Goal: Task Accomplishment & Management: Use online tool/utility

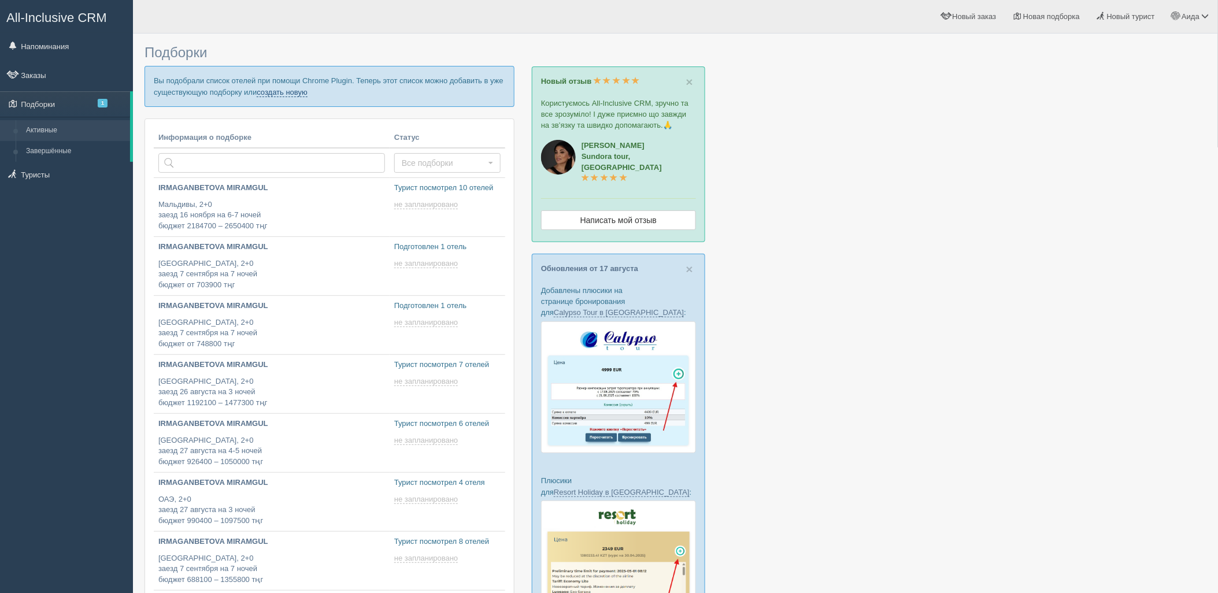
click at [293, 91] on link "создать новую" at bounding box center [282, 92] width 51 height 9
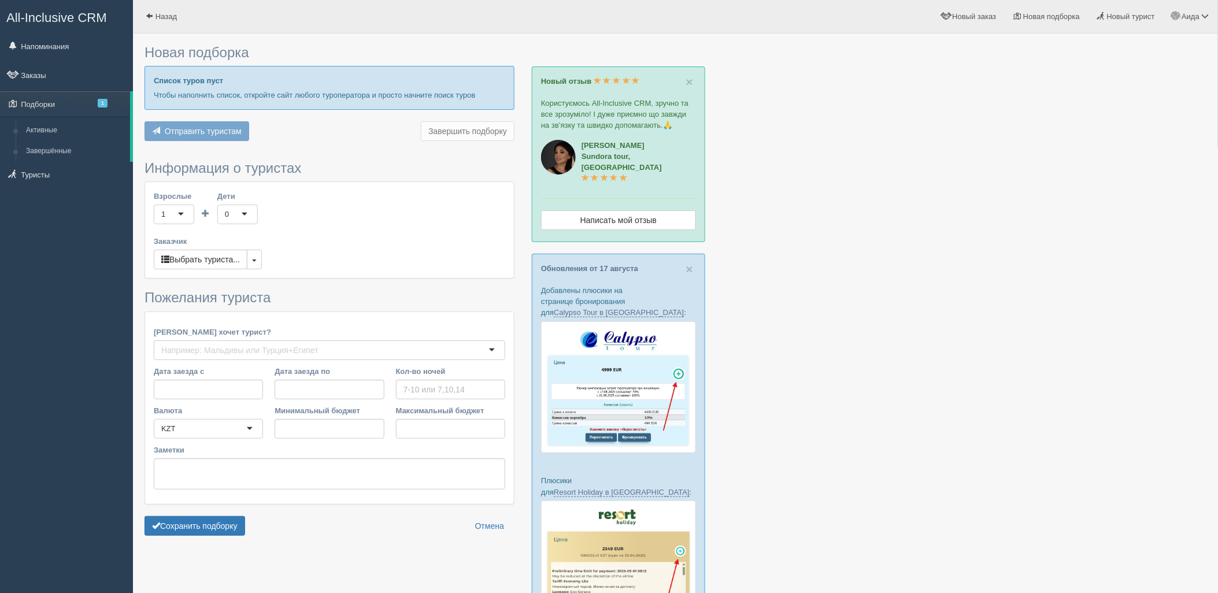
type input "3"
type input "1241300"
type input "1241400"
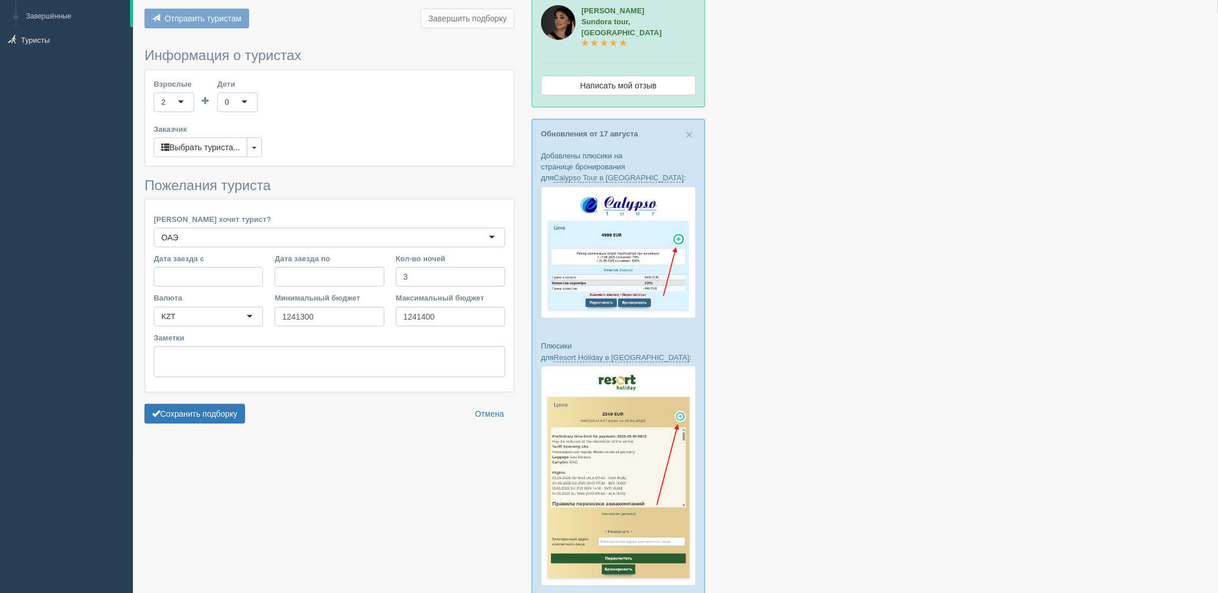
scroll to position [171, 0]
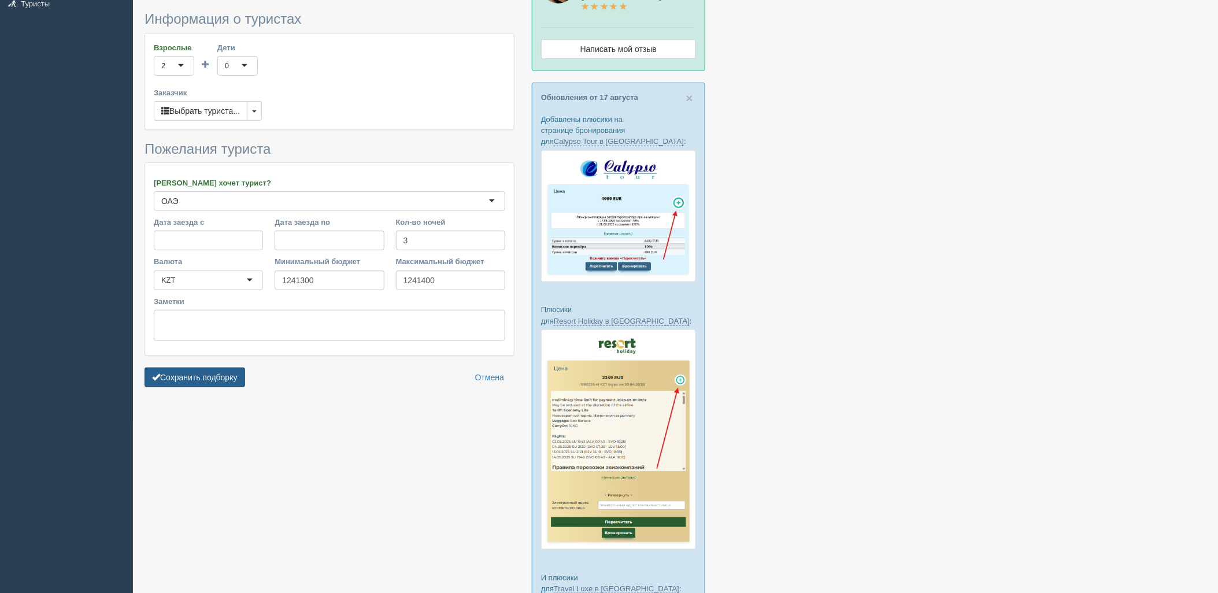
click at [183, 383] on button "Сохранить подборку" at bounding box center [194, 378] width 101 height 20
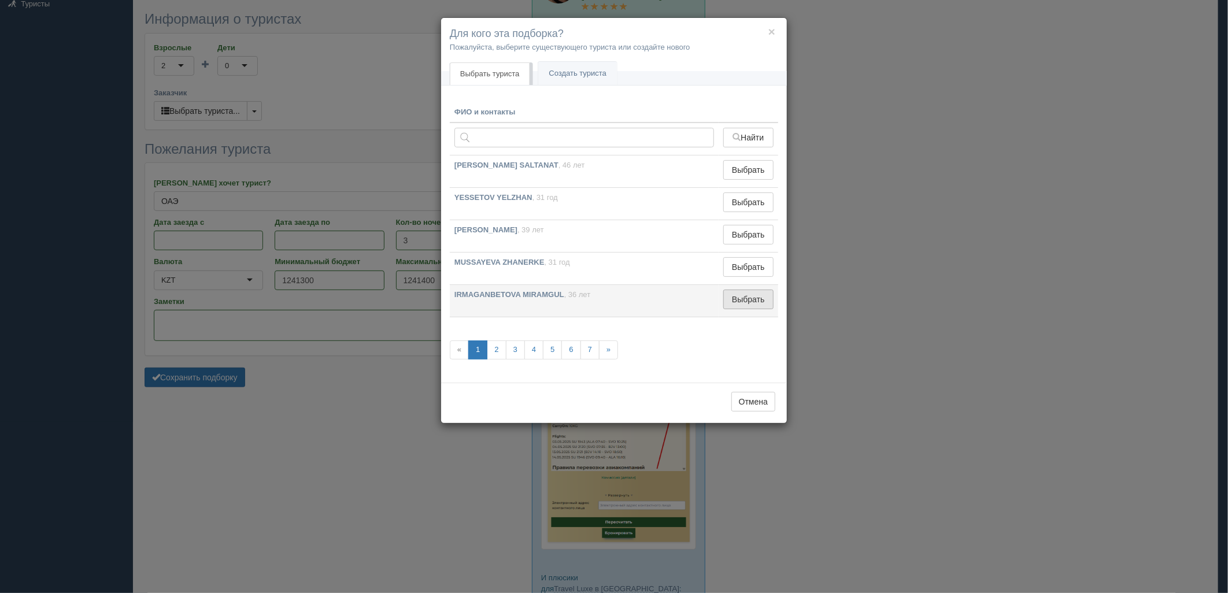
click at [759, 307] on button "Выбрать" at bounding box center [748, 300] width 50 height 20
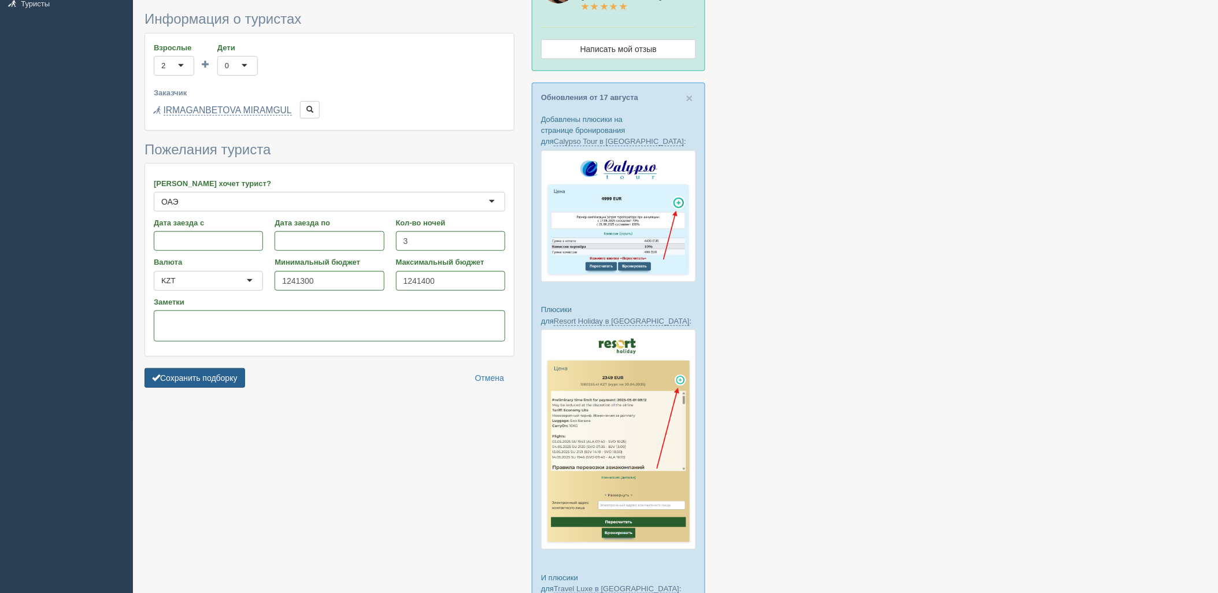
click at [192, 372] on button "Сохранить подборку" at bounding box center [194, 378] width 101 height 20
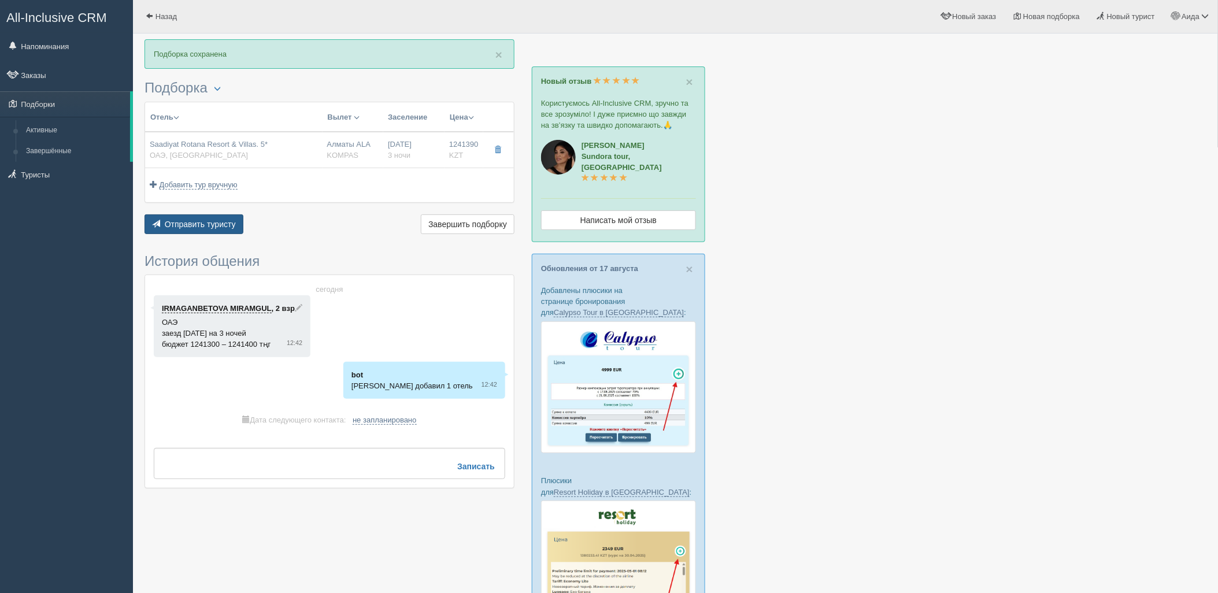
click at [224, 225] on span "Отправить туристу" at bounding box center [200, 224] width 71 height 9
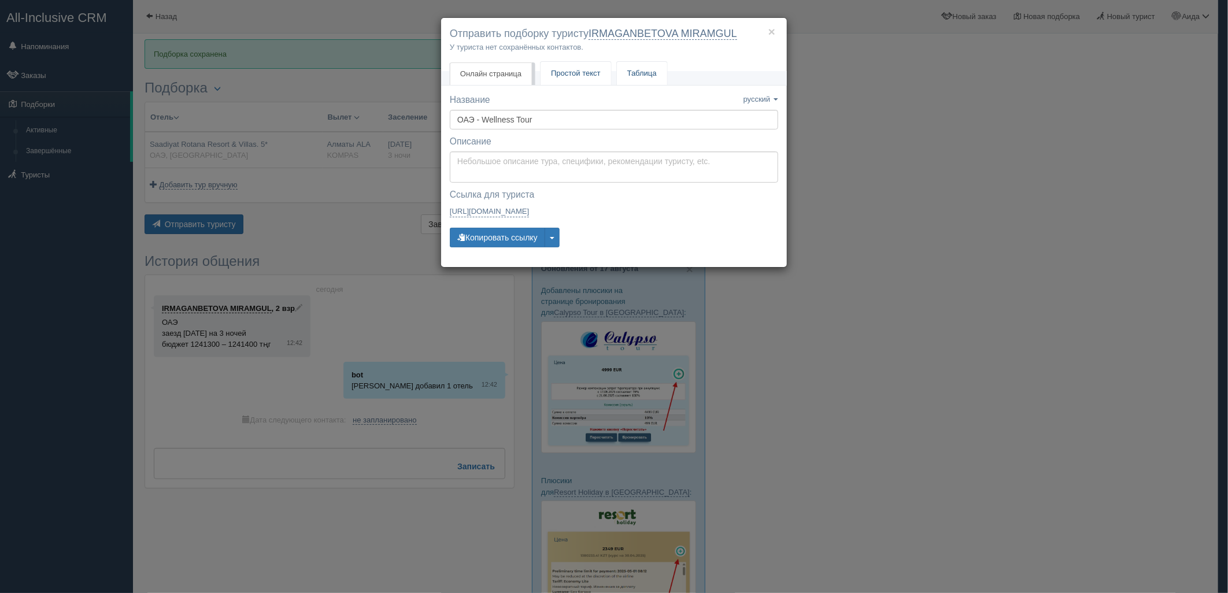
click at [562, 85] on link "Простой текст Текст" at bounding box center [575, 74] width 71 height 24
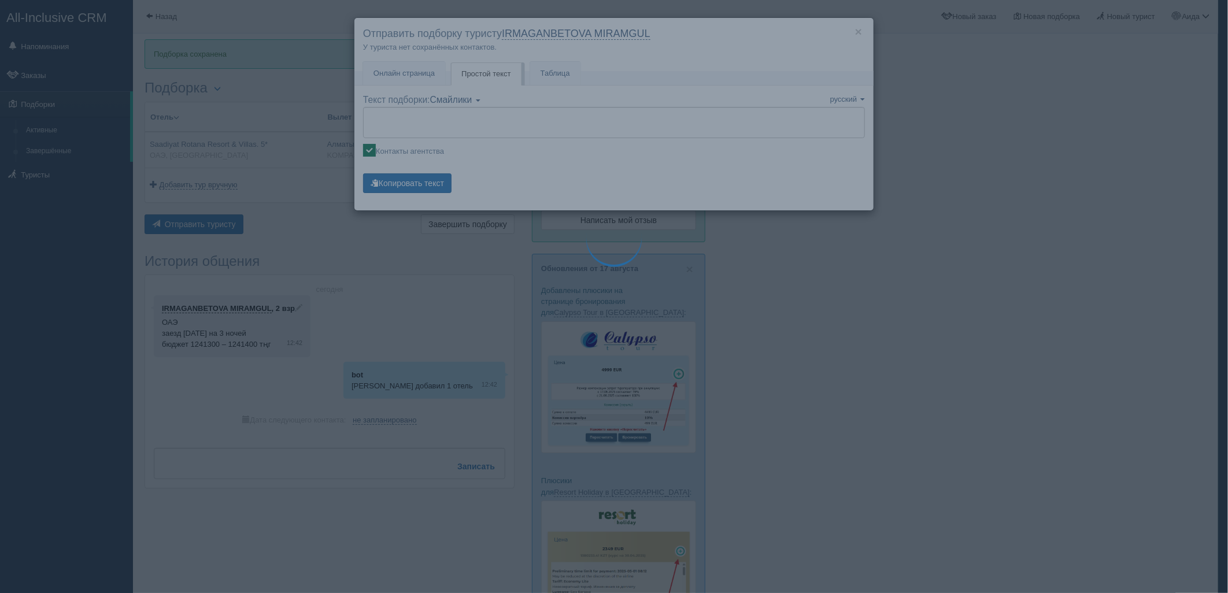
type textarea "🌞 Добрый день! Предлагаем Вам рассмотреть следующие варианты: 🌎 ОАЭ, Saadiyat I…"
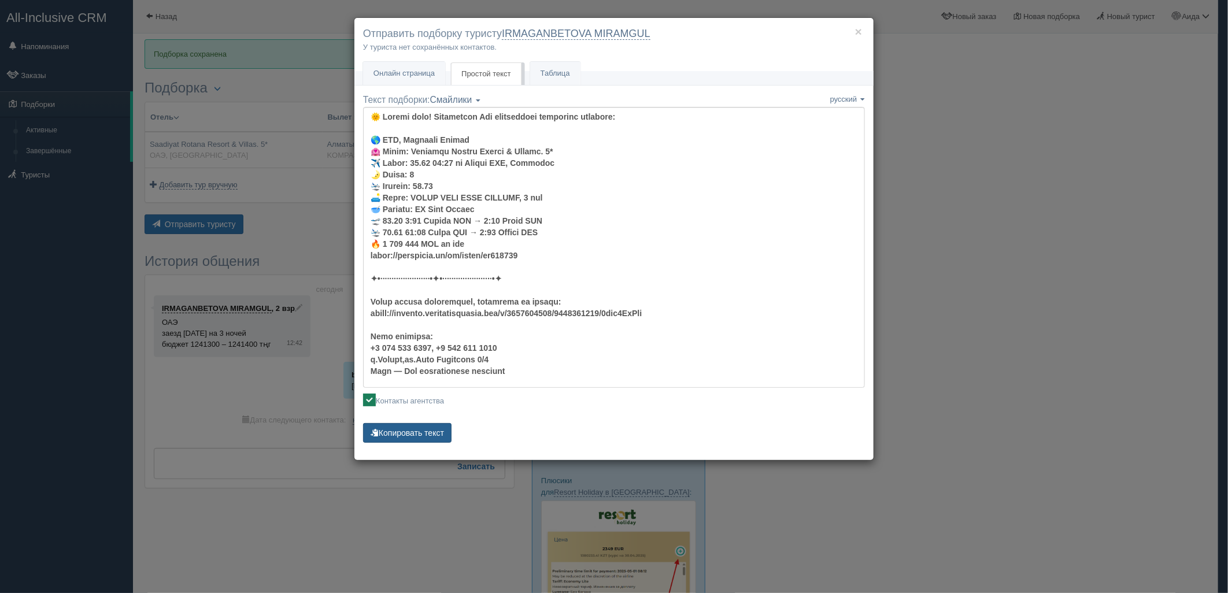
click at [434, 432] on button "Копировать текст" at bounding box center [407, 433] width 88 height 20
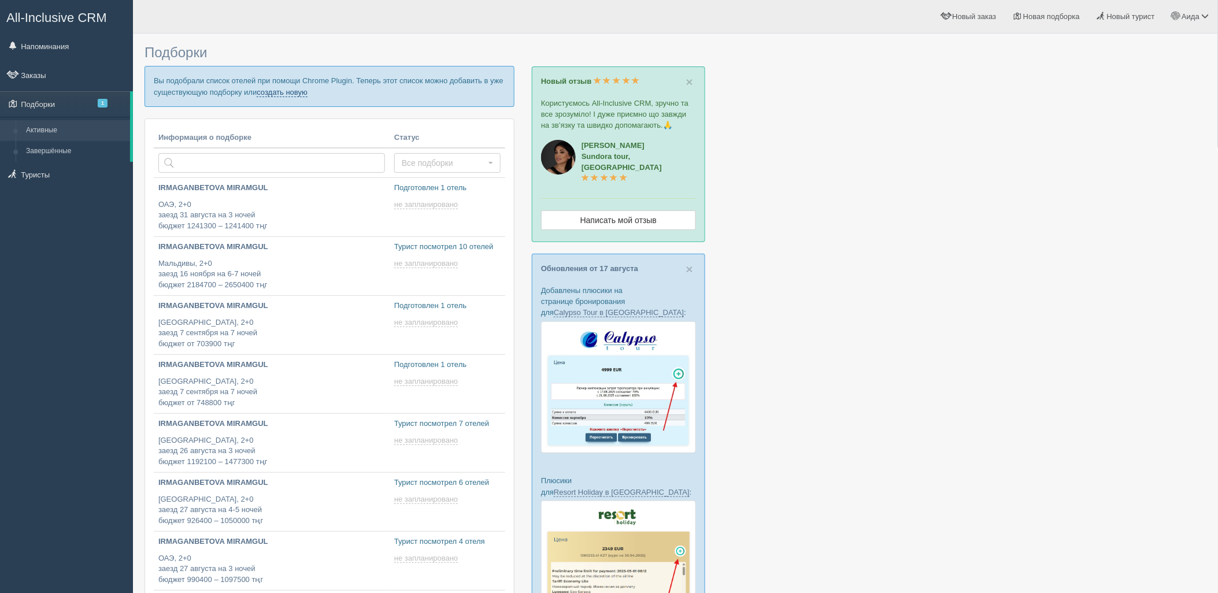
click at [276, 91] on link "создать новую" at bounding box center [282, 92] width 51 height 9
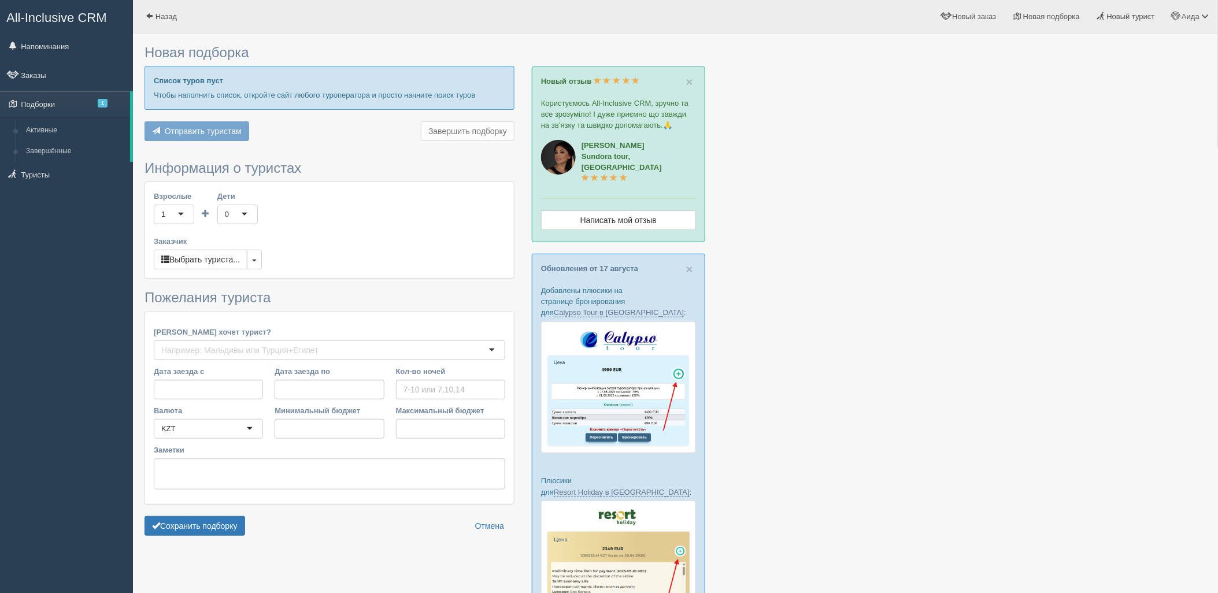
type input "3"
type input "1329500"
type input "1329600"
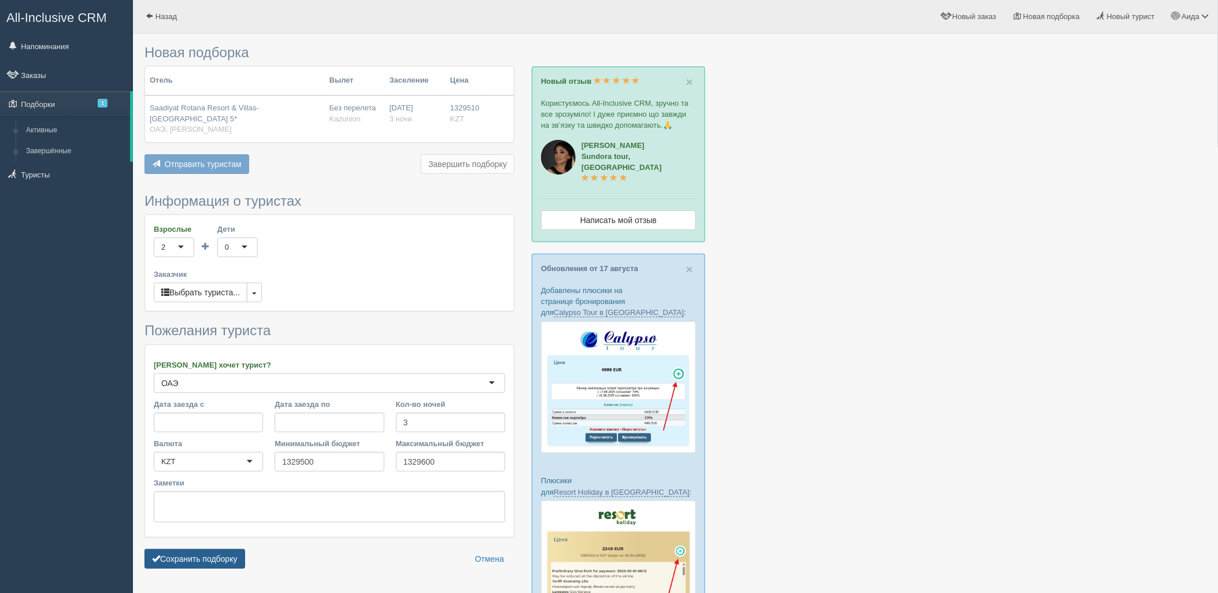
click at [203, 557] on button "Сохранить подборку" at bounding box center [194, 559] width 101 height 20
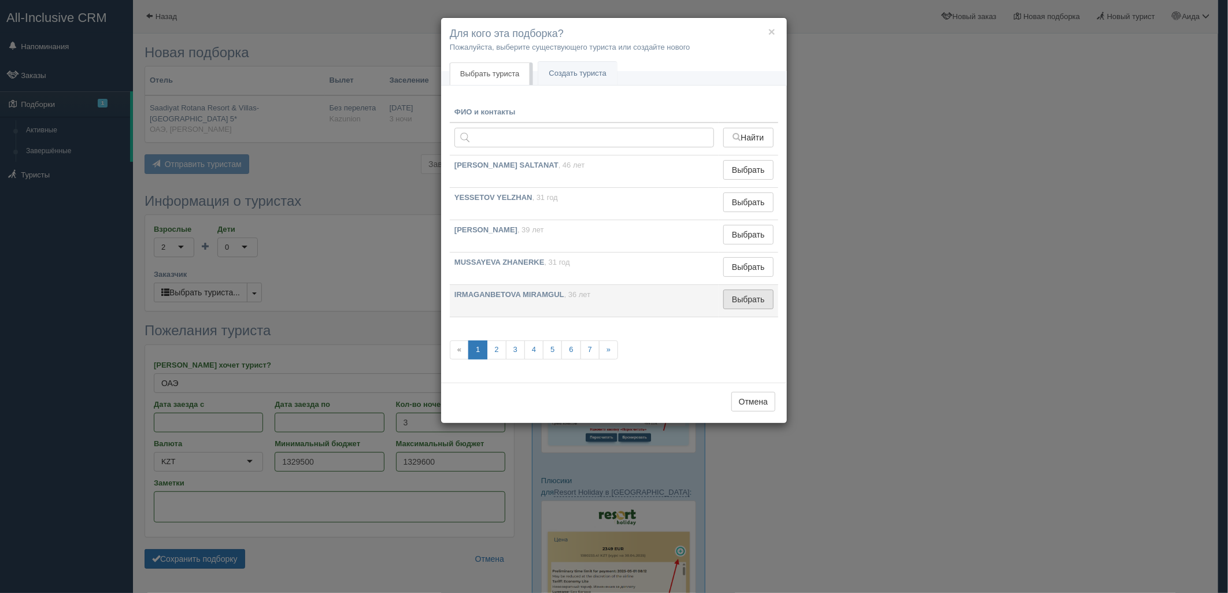
click at [761, 302] on button "Выбрать" at bounding box center [748, 300] width 50 height 20
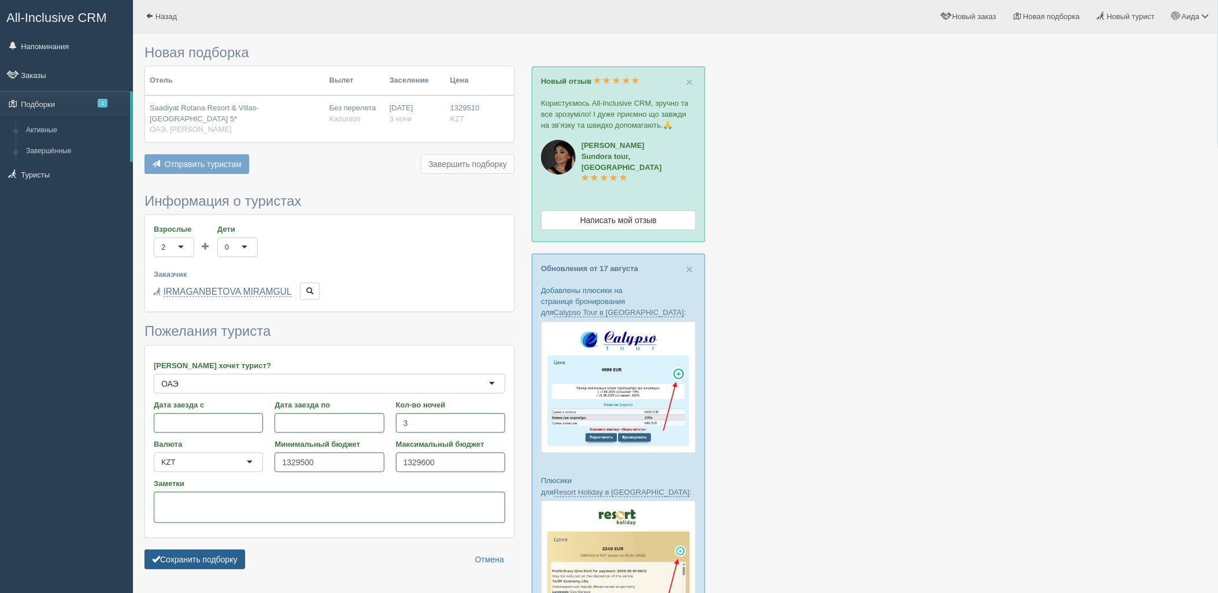
click at [240, 558] on button "Сохранить подборку" at bounding box center [194, 560] width 101 height 20
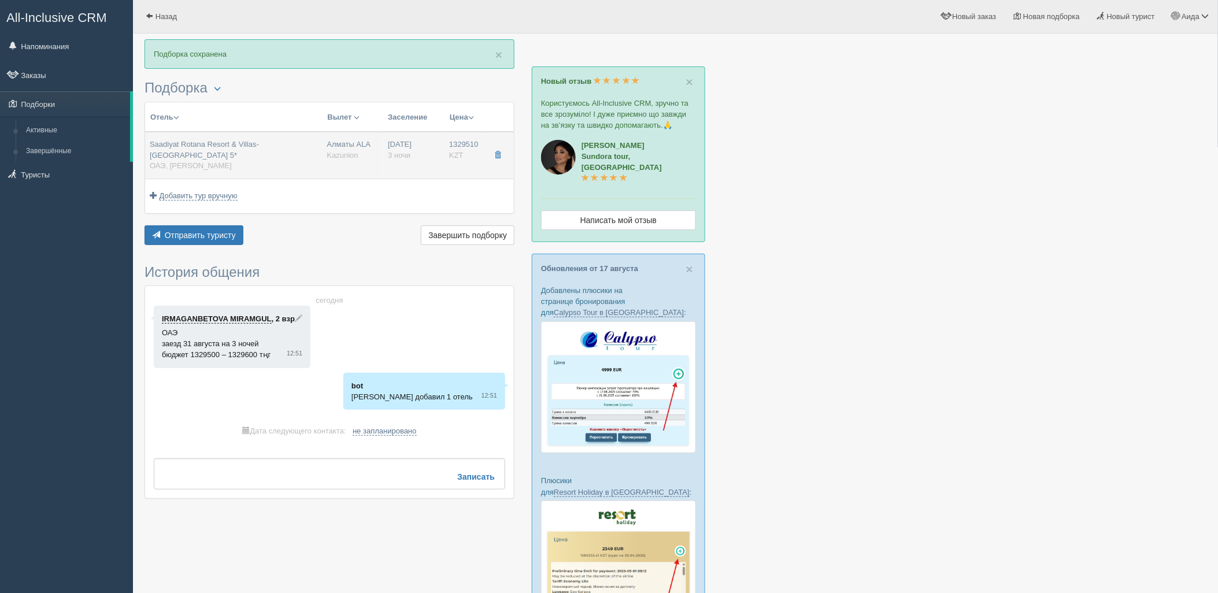
click at [327, 158] on span "Kazunion" at bounding box center [342, 155] width 31 height 9
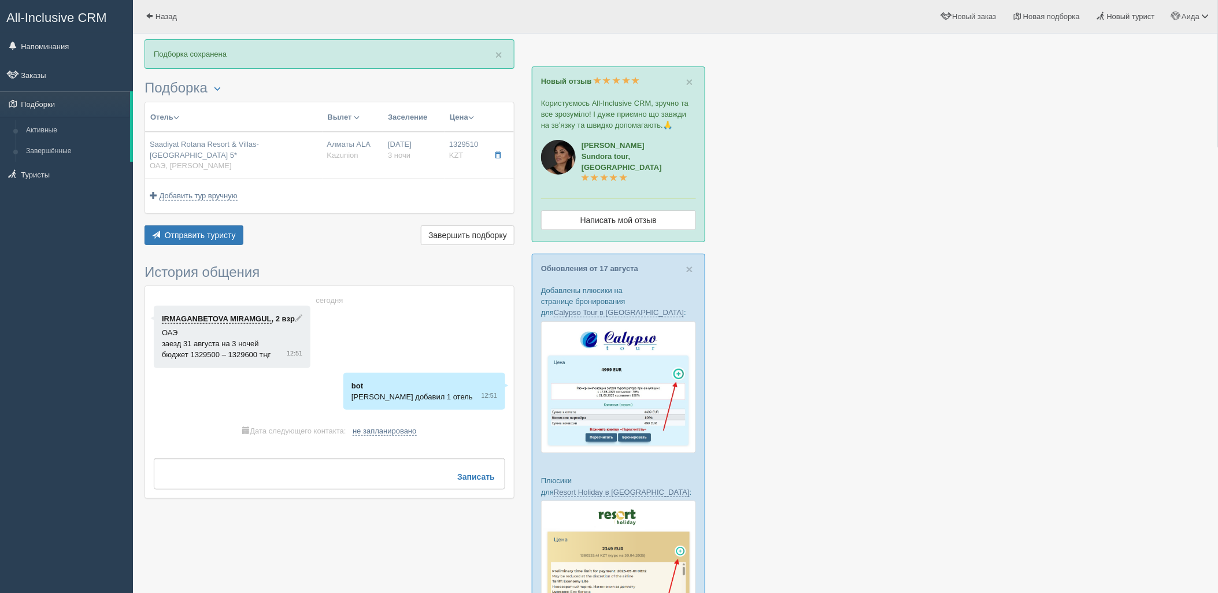
type input "Saadiyat Rotana Resort & Villas- [GEOGRAPHIC_DATA] 5*"
type input "ОАЭ"
type input "[PERSON_NAME]"
type input "1329510.00"
type input "Алматы ALA"
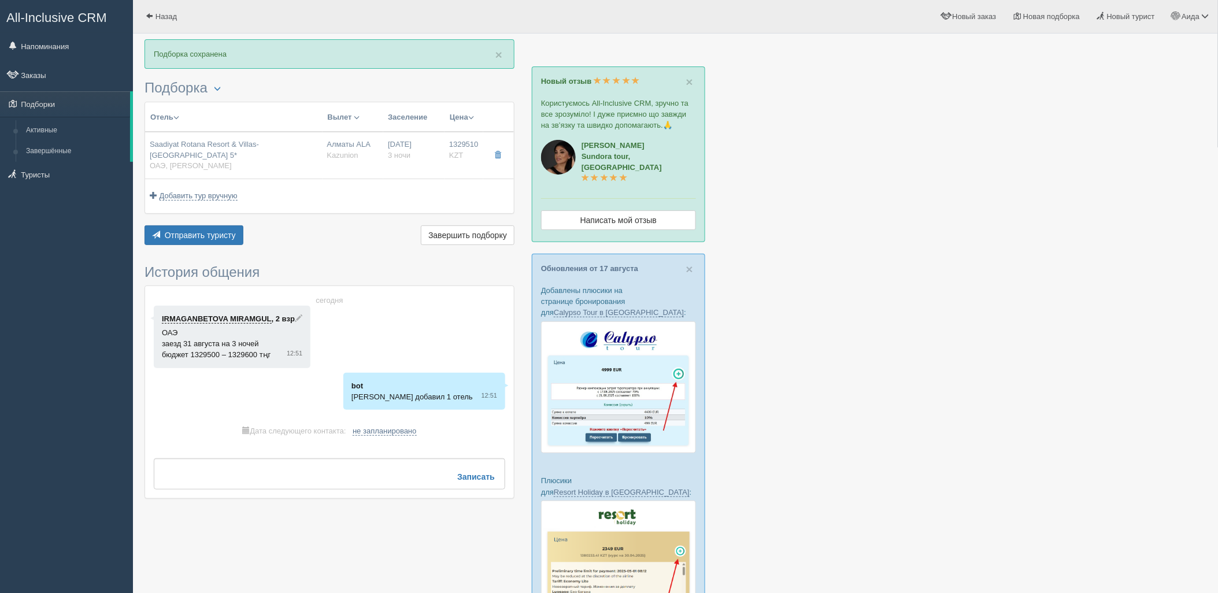
type input "Дубай DXB"
type input "09:15"
type input "12:55"
type input "Air Astana"
type input "13:55"
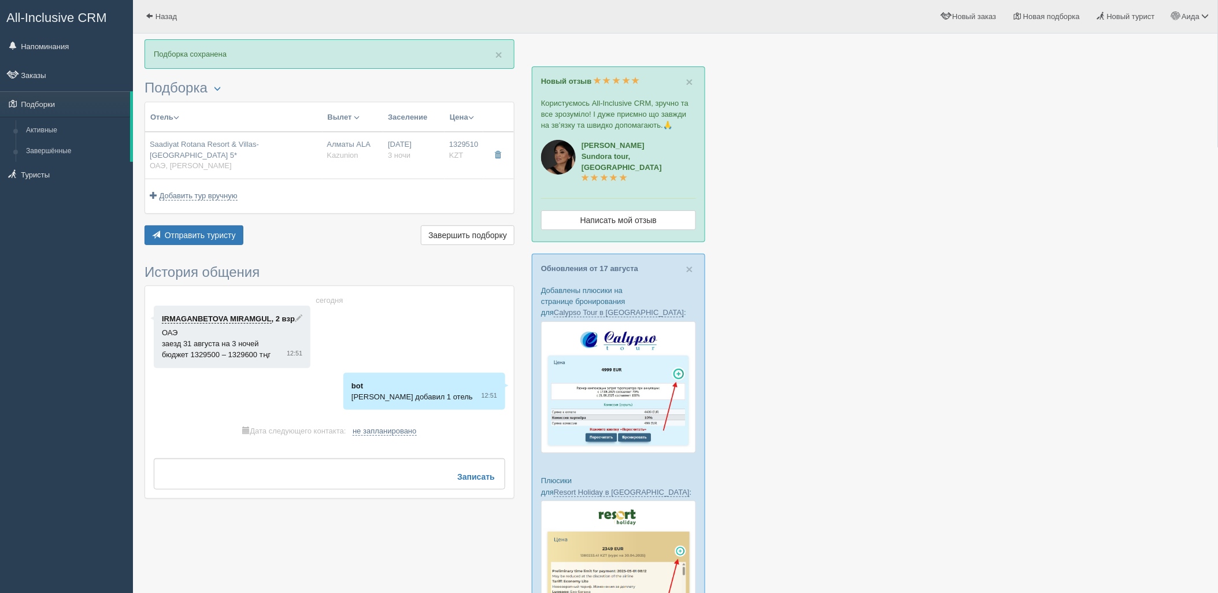
type input "19:10"
type input "3"
type input "Guest Room King with Balcony"
type input "AL/DINE AROUND"
type input "Kazunion"
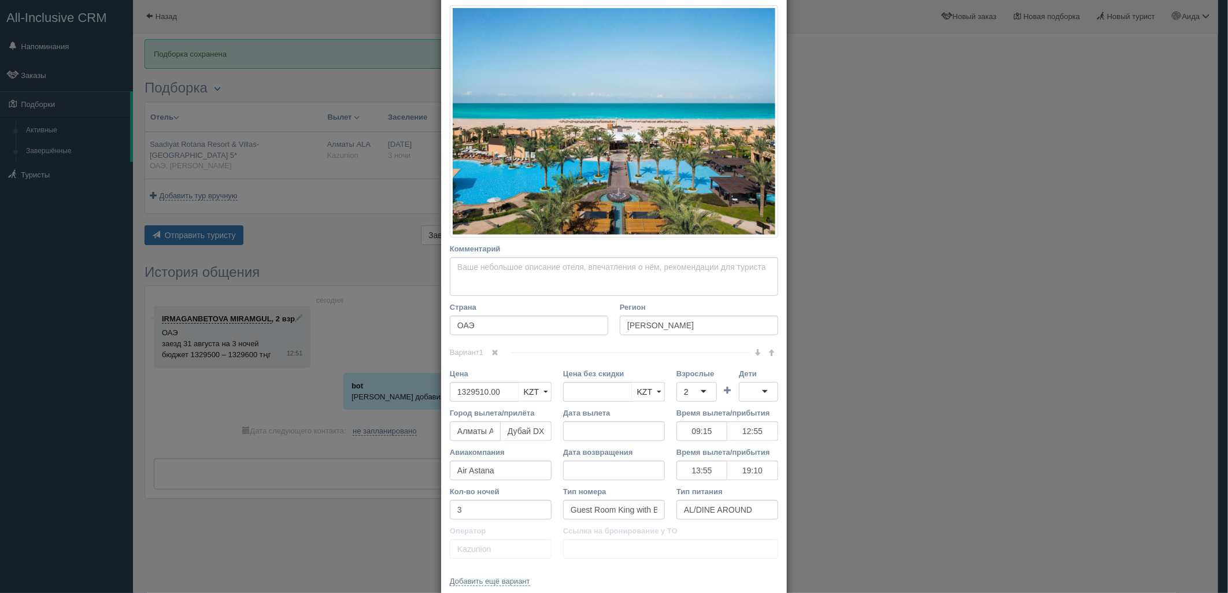
scroll to position [234, 0]
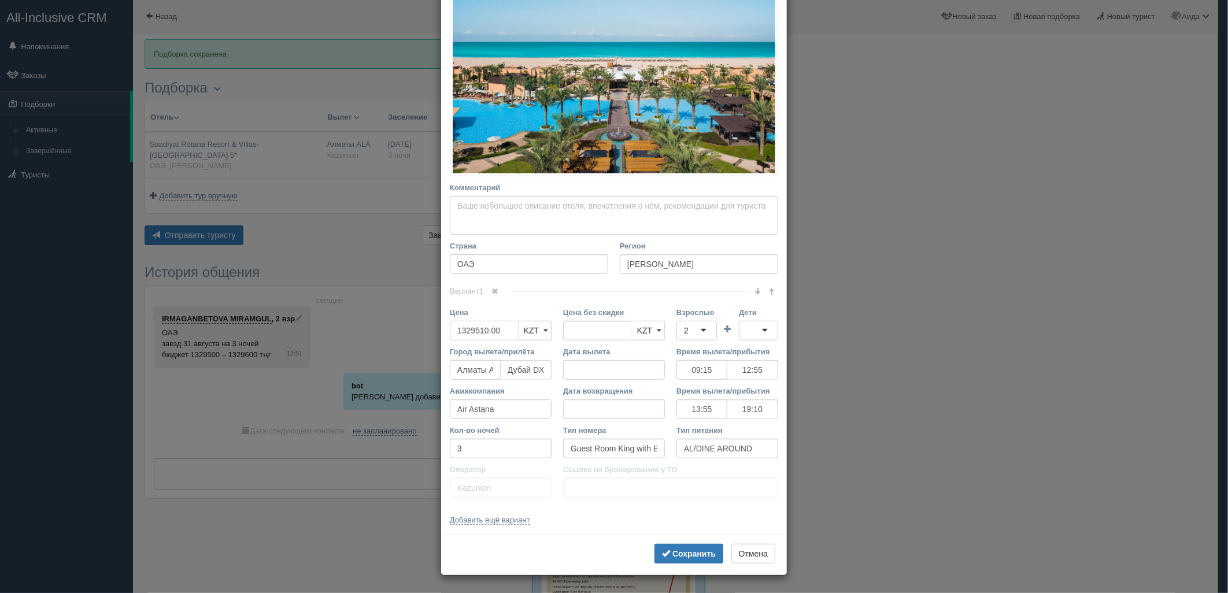
drag, startPoint x: 504, startPoint y: 331, endPoint x: 397, endPoint y: 334, distance: 107.0
click at [397, 334] on div "× Редактировать тур Название отеля [GEOGRAPHIC_DATA] & Villas- [GEOGRAPHIC_DATA…" at bounding box center [614, 296] width 1228 height 593
type input "1329510.00"
type input "1432870"
click at [657, 544] on button "Сохранить" at bounding box center [688, 554] width 69 height 20
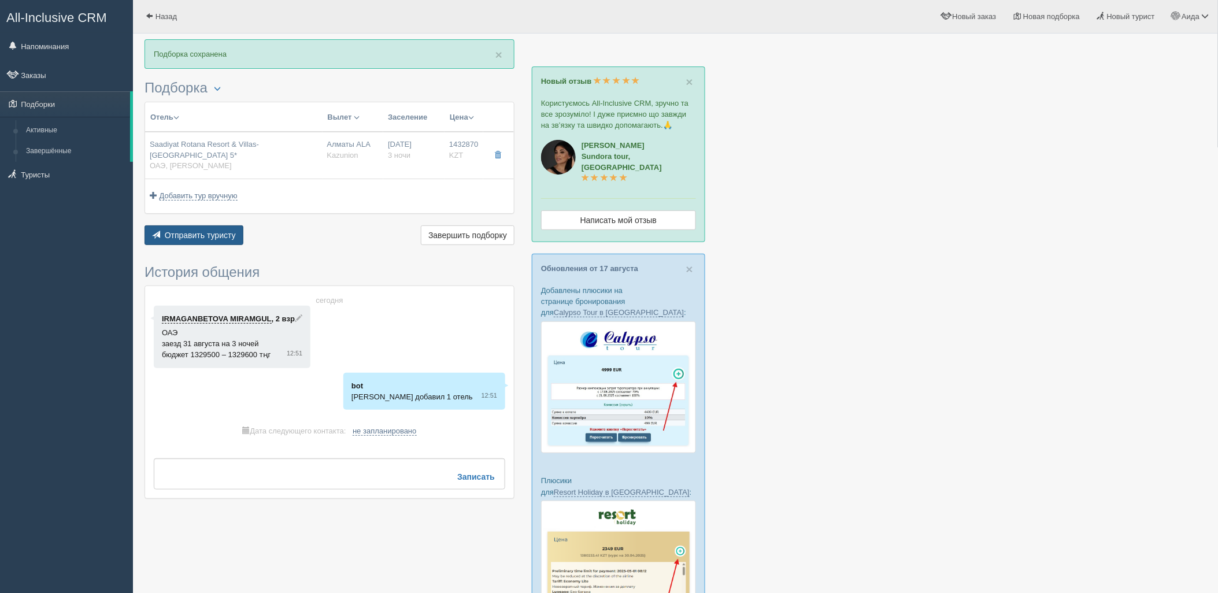
click at [213, 231] on span "Отправить туристу" at bounding box center [200, 235] width 71 height 9
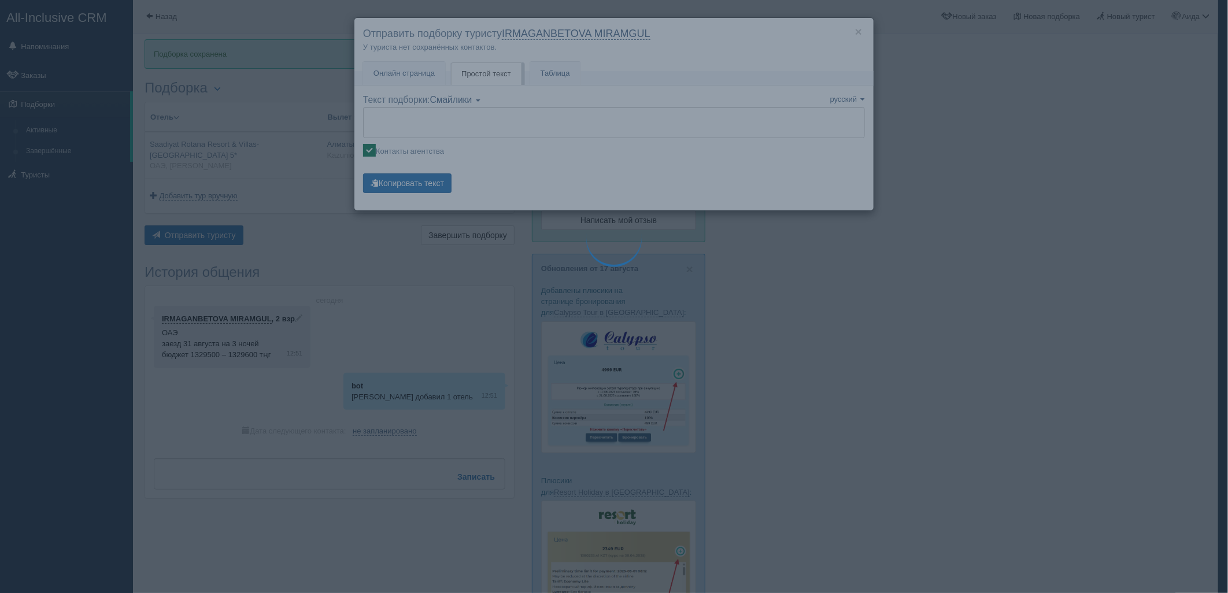
type textarea "🌞 Добрый день! Предлагаем Вам рассмотреть следующие варианты: 🌎 ОАЭ, Абу-Даби П…"
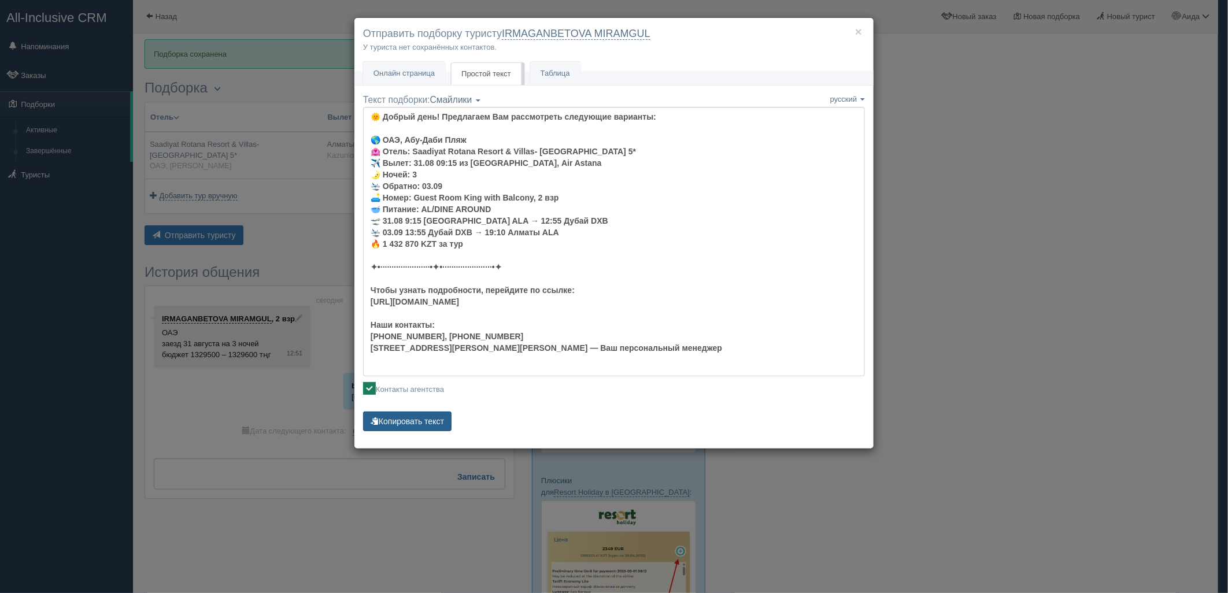
click at [444, 416] on button "Копировать текст" at bounding box center [407, 422] width 88 height 20
